Goal: Information Seeking & Learning: Learn about a topic

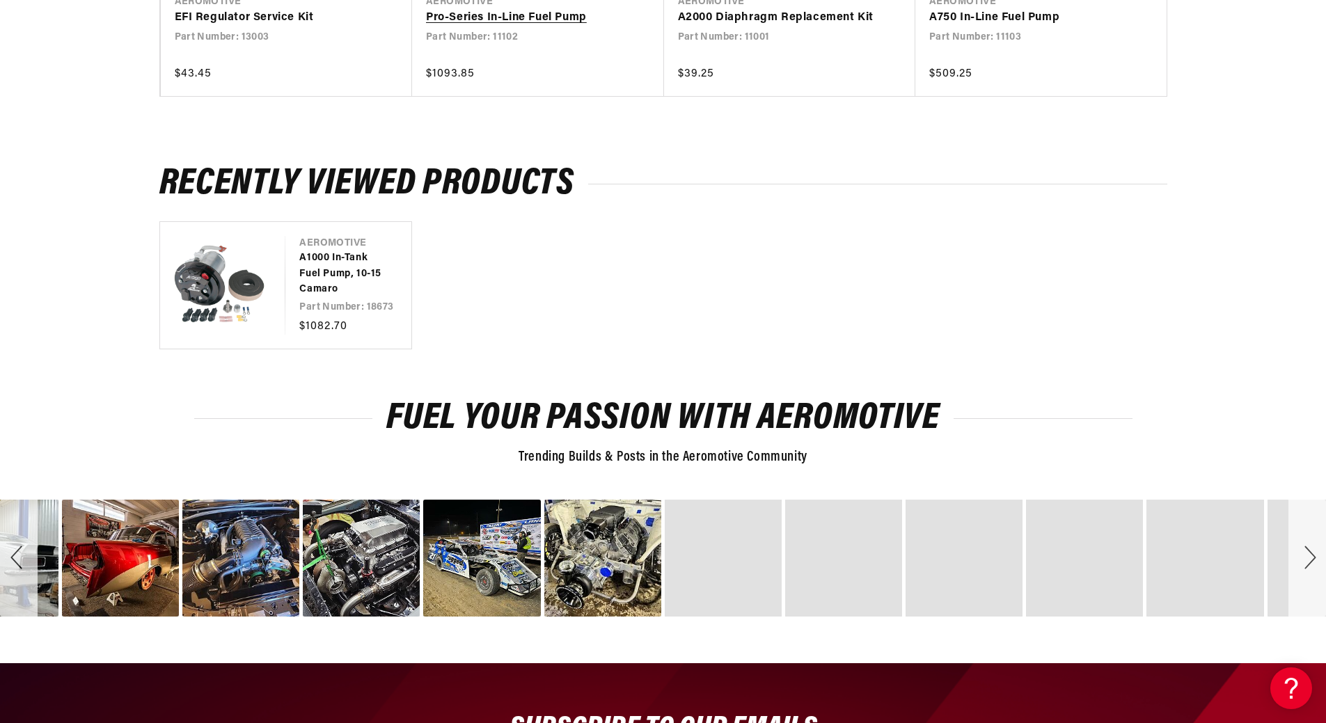
scroll to position [2853, 0]
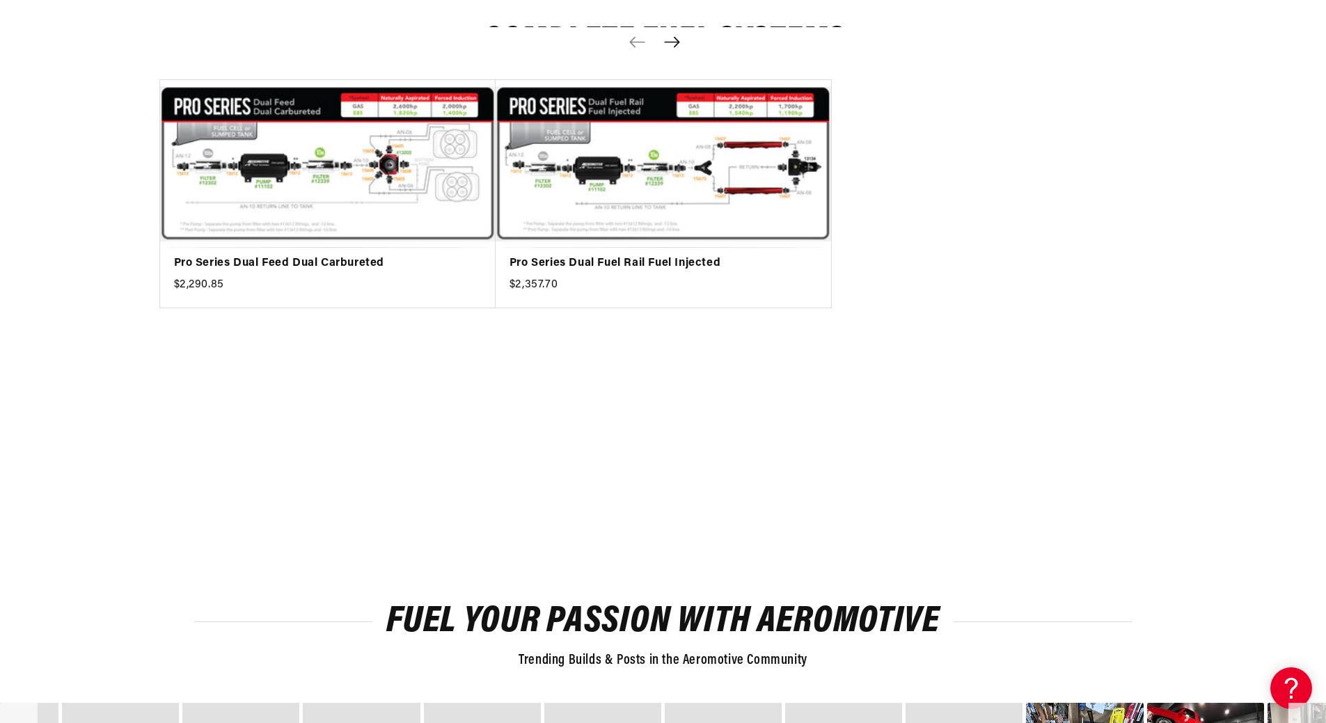
scroll to position [1392, 0]
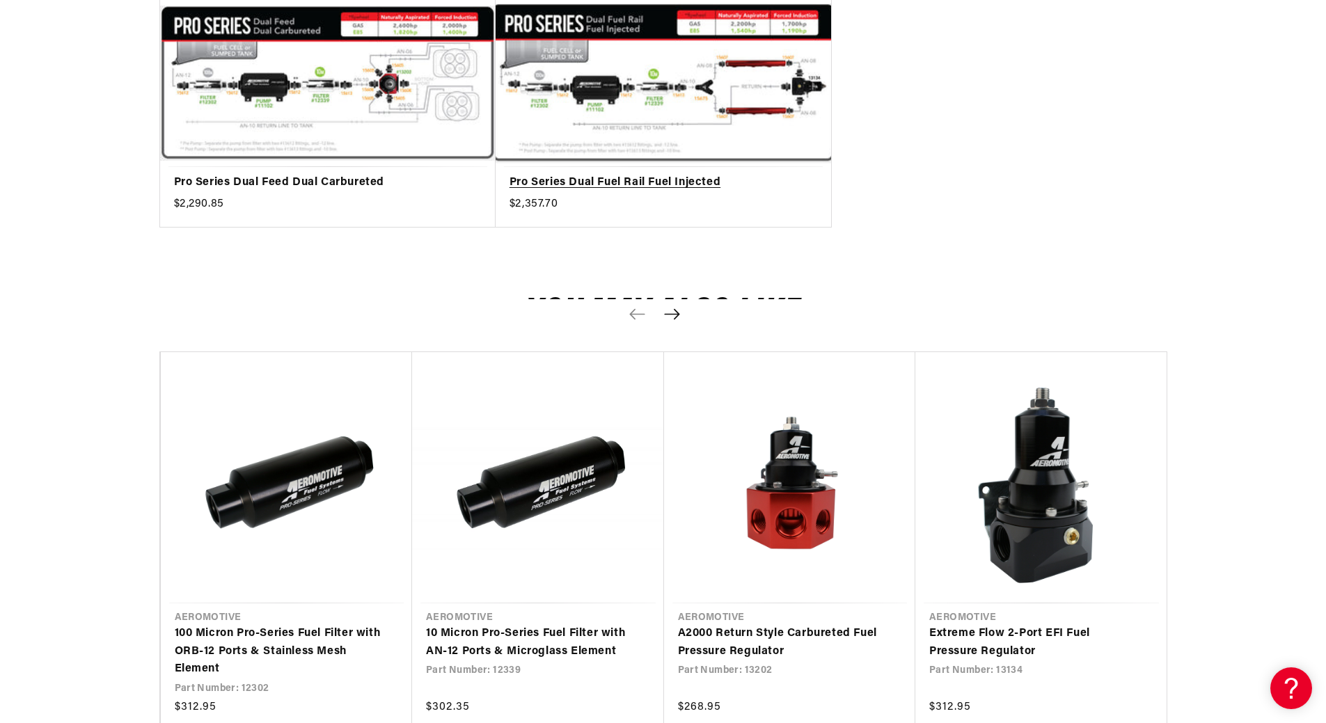
click at [655, 192] on link "Pro Series Dual Fuel Rail Fuel Injected" at bounding box center [656, 183] width 294 height 18
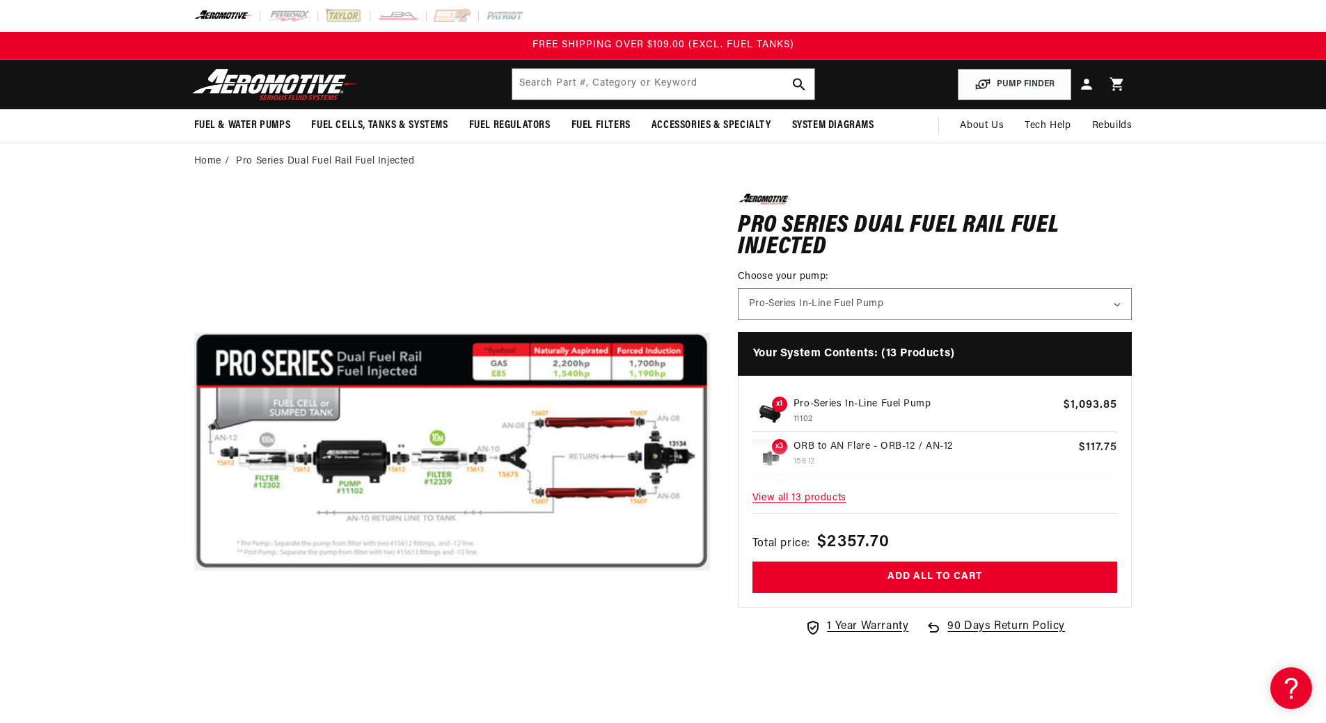
click at [950, 26] on div at bounding box center [663, 16] width 1008 height 32
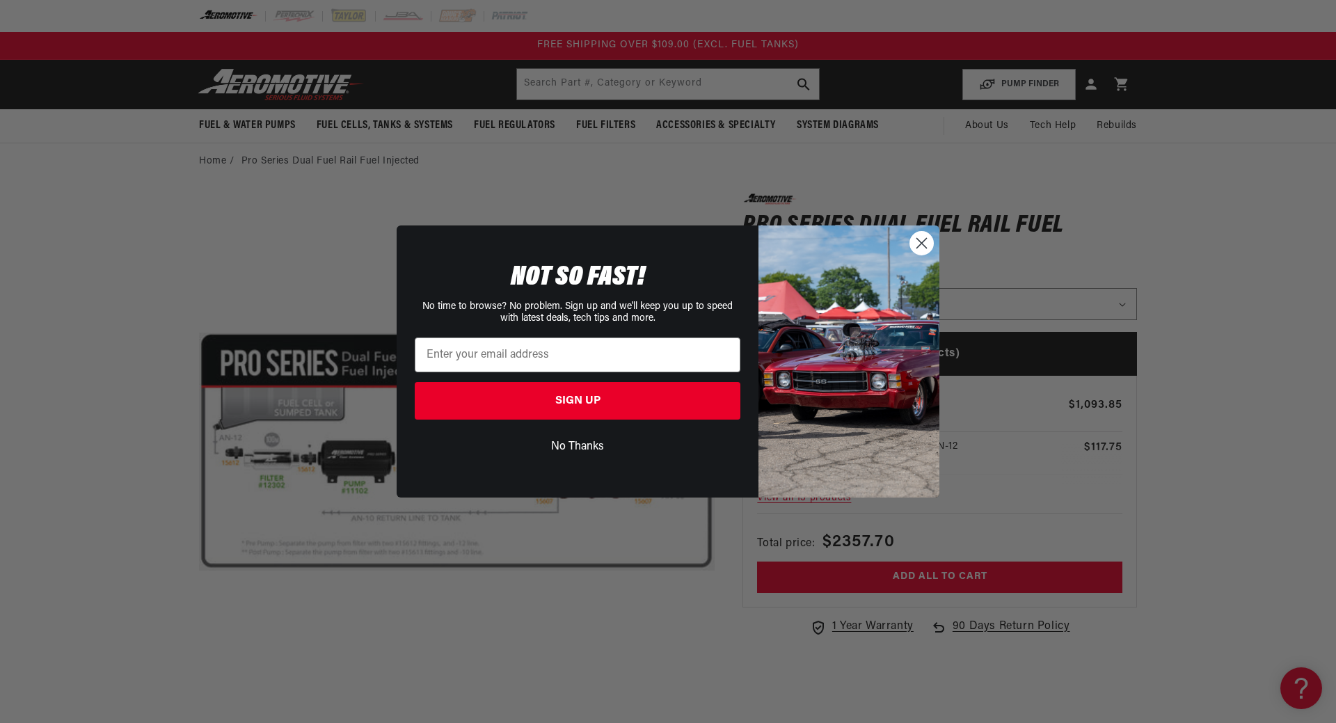
click at [921, 240] on circle "Close dialog" at bounding box center [921, 243] width 23 height 23
